Goal: Transaction & Acquisition: Purchase product/service

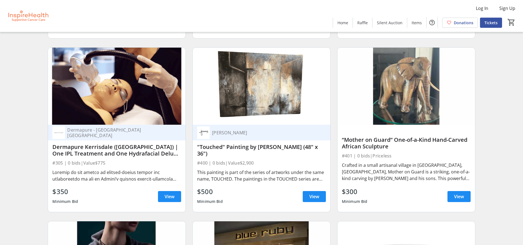
scroll to position [3005, 0]
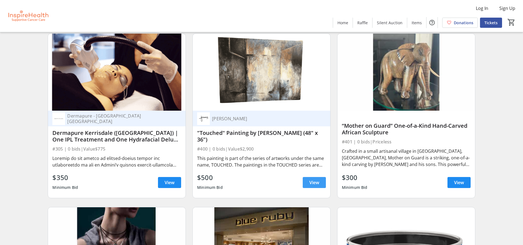
click at [310, 184] on span "View" at bounding box center [314, 182] width 10 height 7
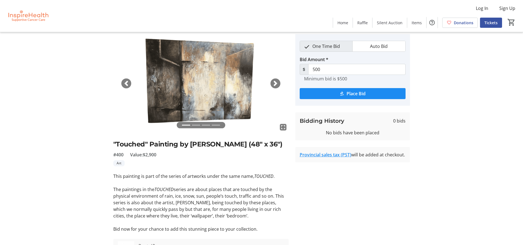
scroll to position [28, 0]
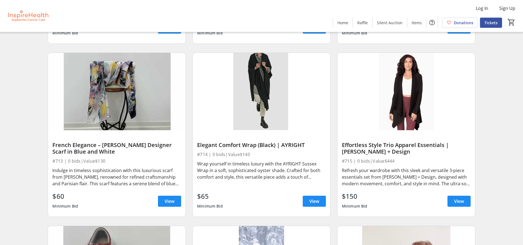
scroll to position [5045, 0]
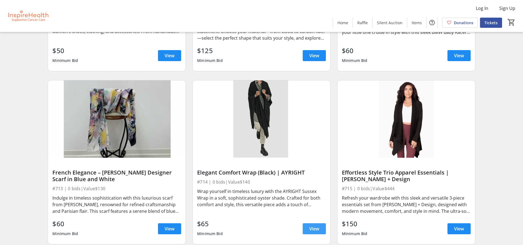
click at [310, 230] on span "View" at bounding box center [314, 229] width 10 height 7
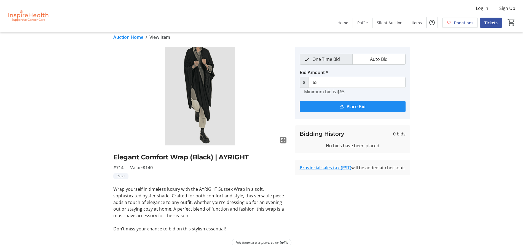
scroll to position [13, 0]
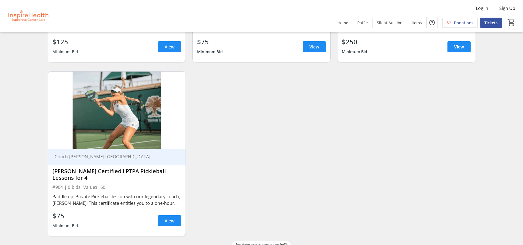
scroll to position [6785, 0]
